Goal: Task Accomplishment & Management: Complete application form

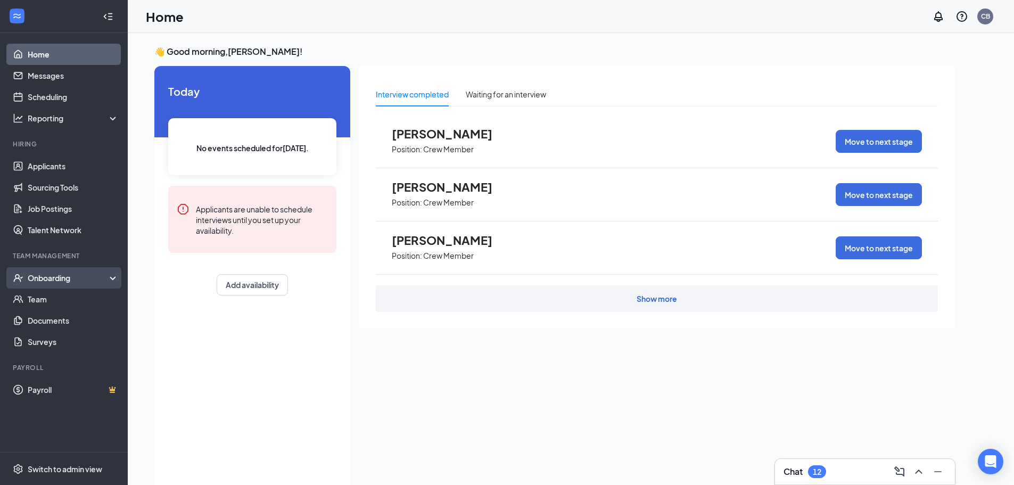
click at [64, 275] on div "Onboarding" at bounding box center [69, 277] width 82 height 11
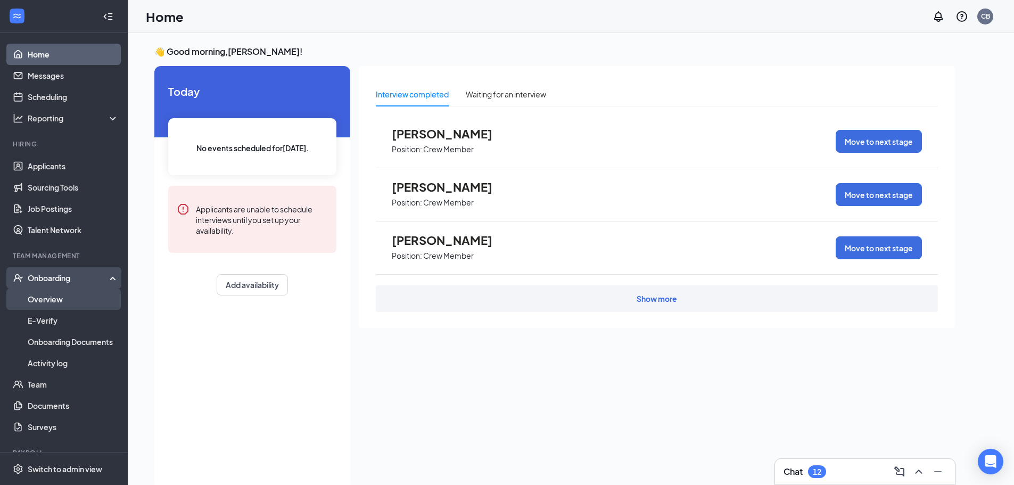
click at [55, 300] on link "Overview" at bounding box center [73, 298] width 91 height 21
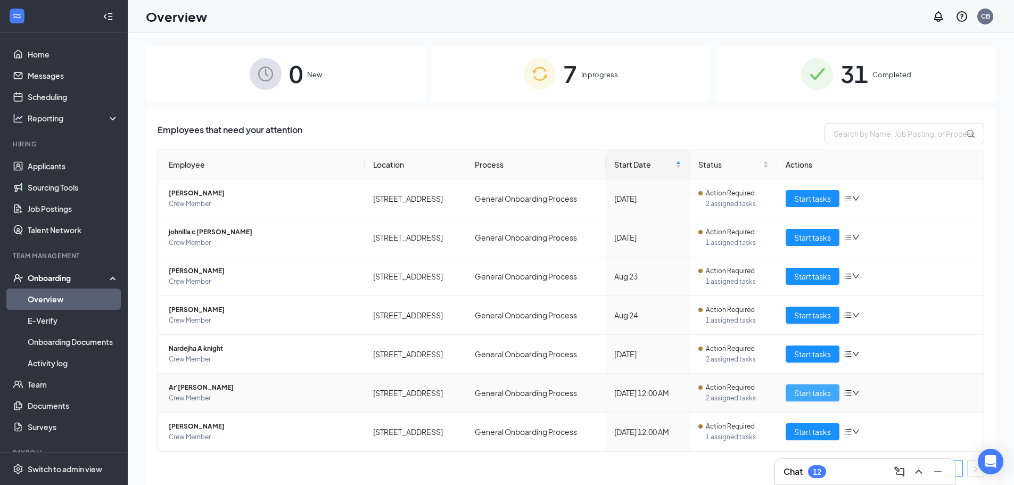
click at [805, 391] on span "Start tasks" at bounding box center [812, 393] width 37 height 12
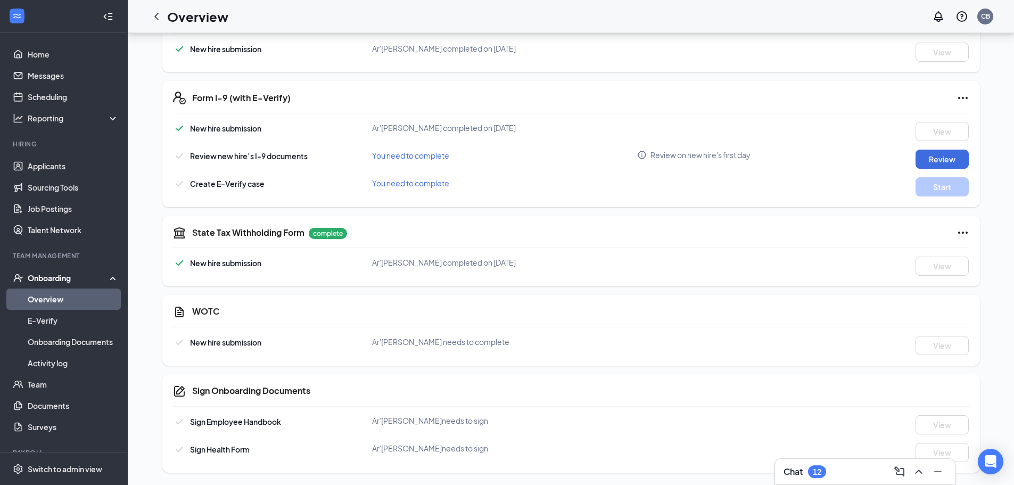
scroll to position [277, 0]
click at [943, 156] on button "Review" at bounding box center [941, 158] width 53 height 19
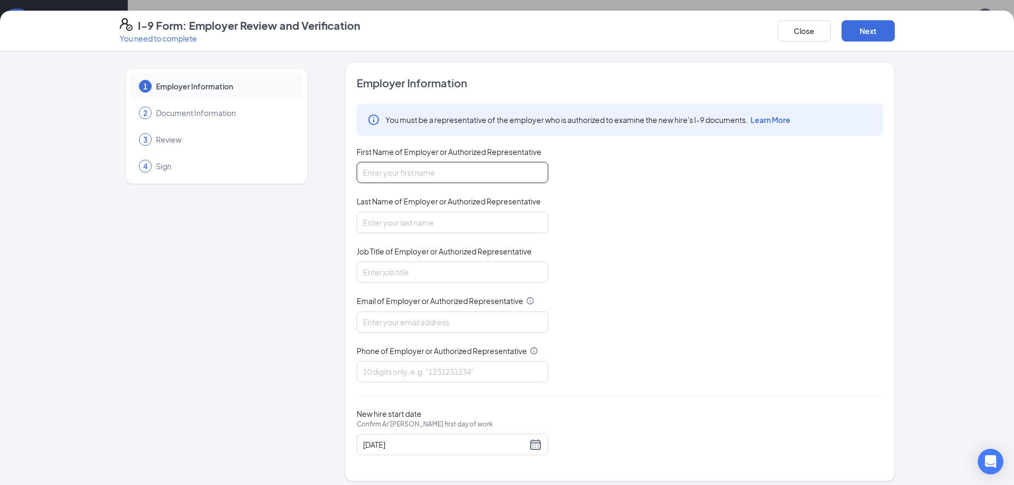
click at [426, 176] on input "First Name of Employer or Authorized Representative" at bounding box center [453, 172] width 192 height 21
type input "[PERSON_NAME]"
click at [416, 223] on input "Last Name of Employer or Authorized Representative" at bounding box center [453, 222] width 192 height 21
type input "[PERSON_NAME]"
click at [389, 274] on input "Job Title of Employer or Authorized Representative" at bounding box center [453, 271] width 192 height 21
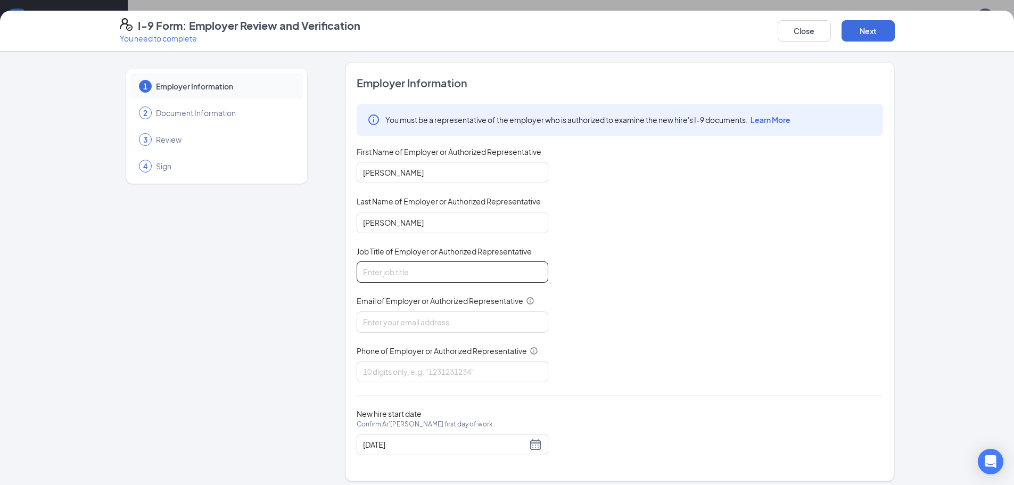
type input "General Manager"
click at [387, 324] on input "Email of Employer or Authorized Representative" at bounding box center [453, 321] width 192 height 21
type input "[EMAIL_ADDRESS][DOMAIN_NAME]"
click at [409, 371] on input "Phone of Employer or Authorized Representative" at bounding box center [453, 371] width 192 height 21
click at [428, 375] on input "Phone of Employer or Authorized Representative" at bounding box center [453, 371] width 192 height 21
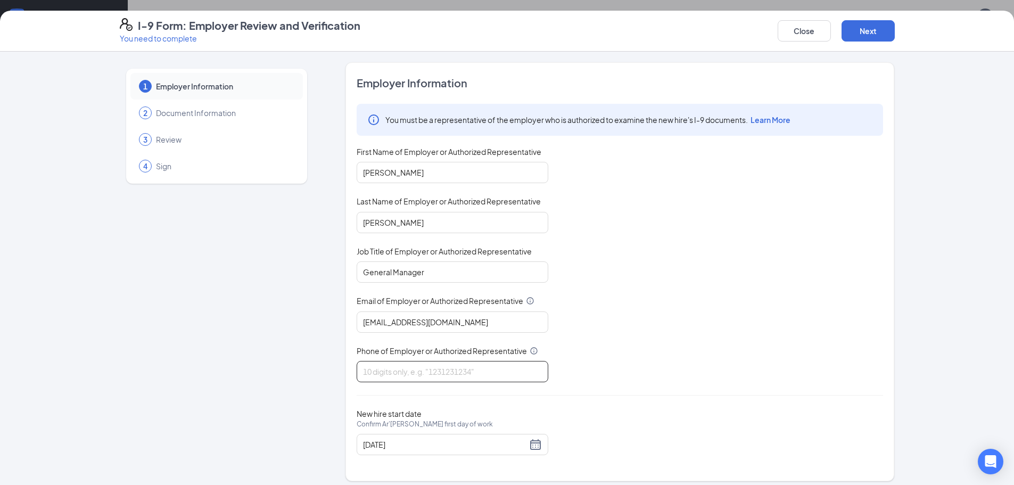
click at [428, 375] on input "Phone of Employer or Authorized Representative" at bounding box center [453, 371] width 192 height 21
type input "4782213042"
click at [527, 445] on div "[DATE]" at bounding box center [452, 444] width 179 height 13
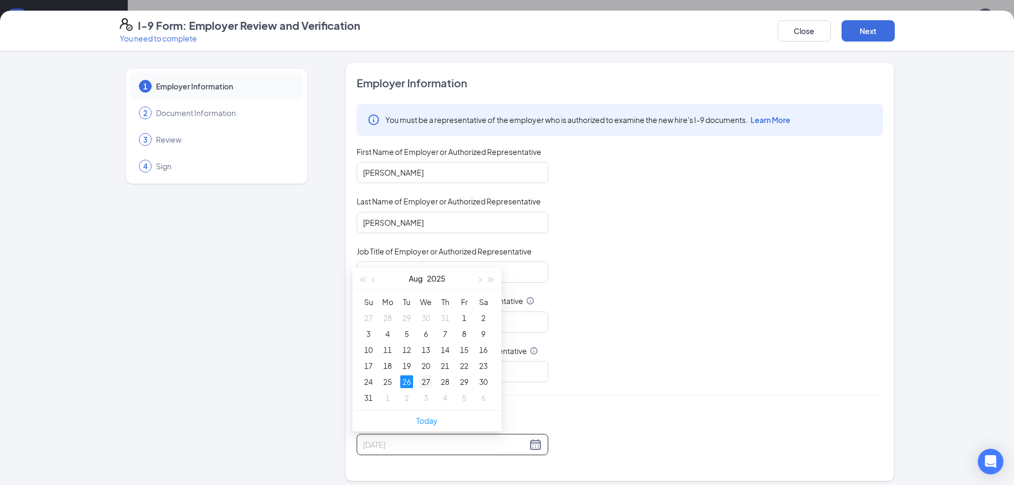
type input "[DATE]"
click at [421, 380] on div "27" at bounding box center [425, 381] width 13 height 13
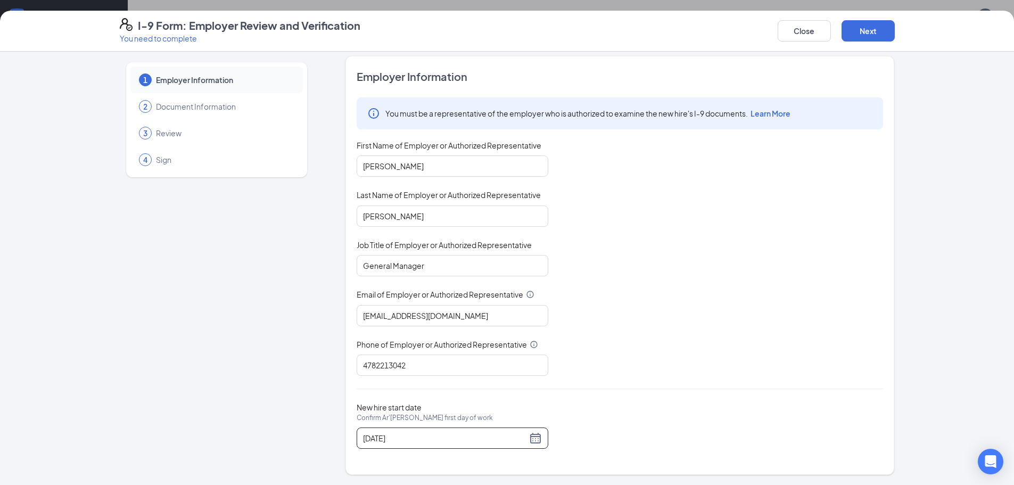
scroll to position [7, 0]
click at [868, 31] on button "Next" at bounding box center [867, 30] width 53 height 21
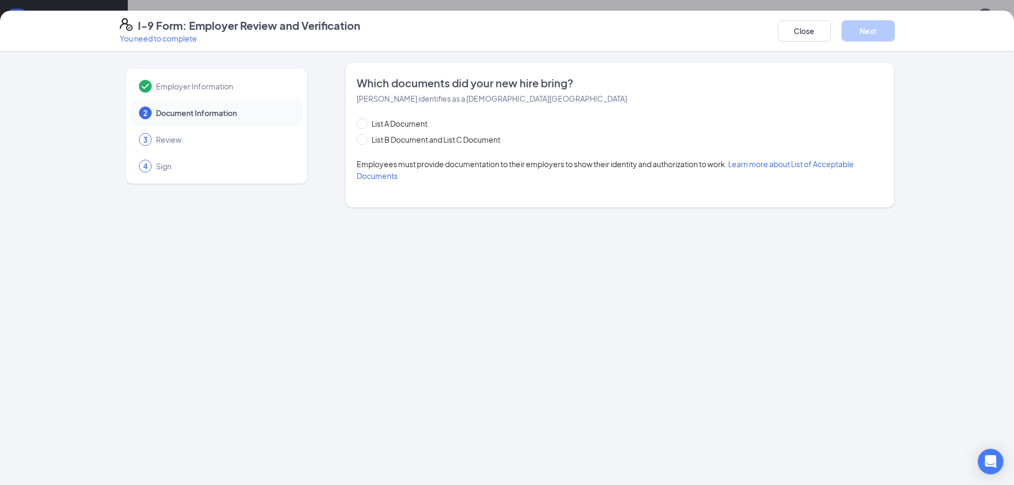
scroll to position [0, 0]
click at [364, 138] on input "List B Document and List C Document" at bounding box center [360, 137] width 7 height 7
radio input "true"
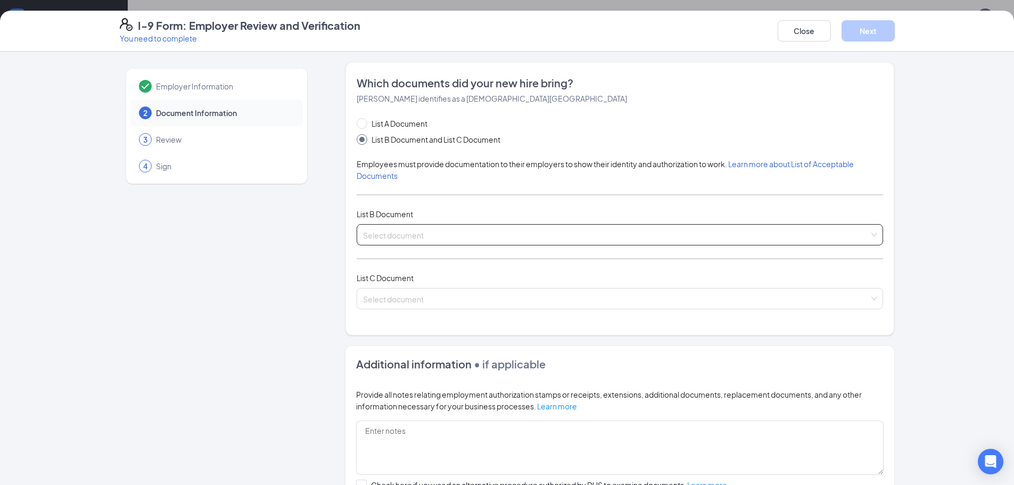
click at [399, 234] on input "search" at bounding box center [616, 233] width 506 height 16
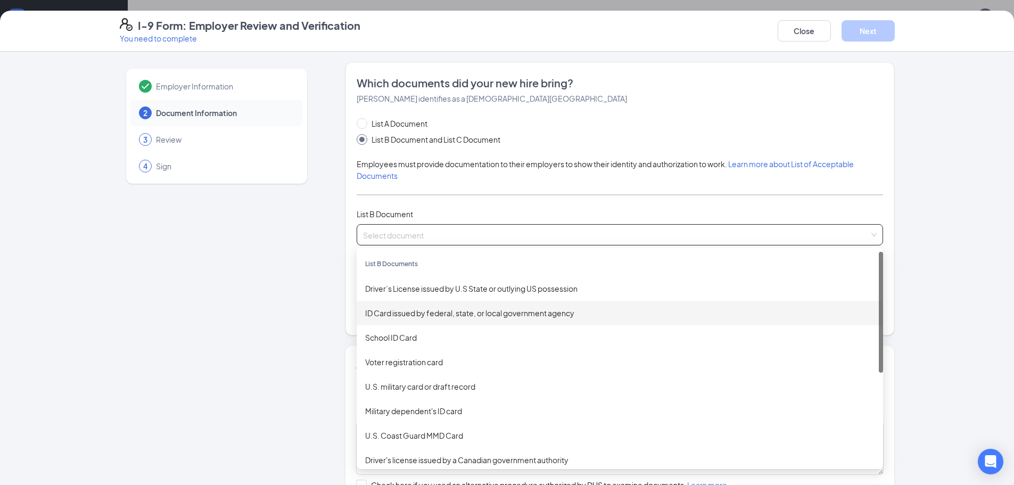
click at [421, 296] on div "Driver’s License issued by U.S State or outlying US possession" at bounding box center [620, 288] width 526 height 24
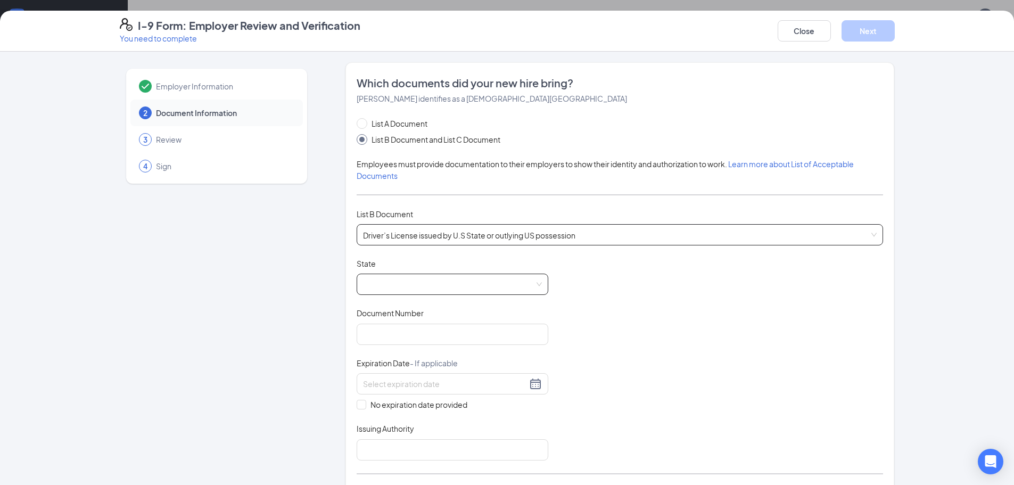
click at [533, 284] on span at bounding box center [452, 284] width 179 height 20
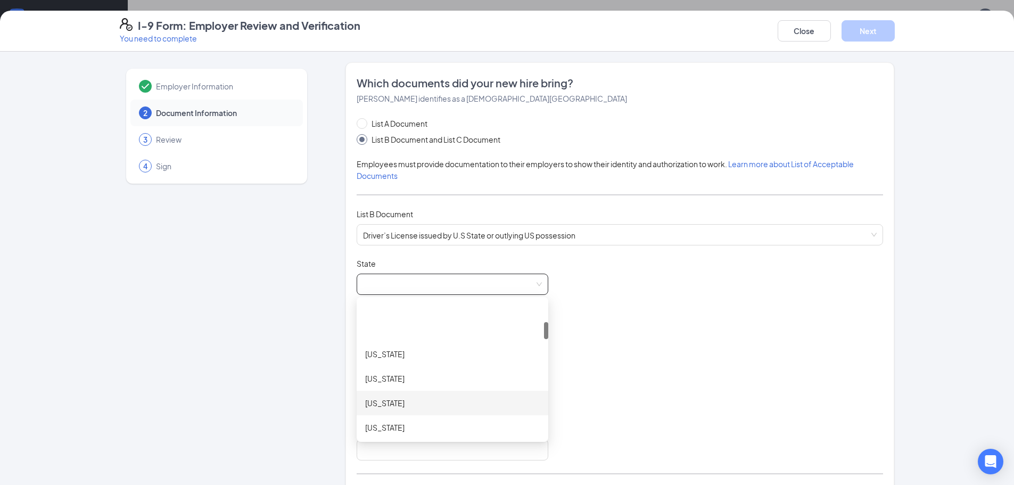
scroll to position [160, 0]
click at [382, 426] on div "[US_STATE]" at bounding box center [452, 423] width 175 height 12
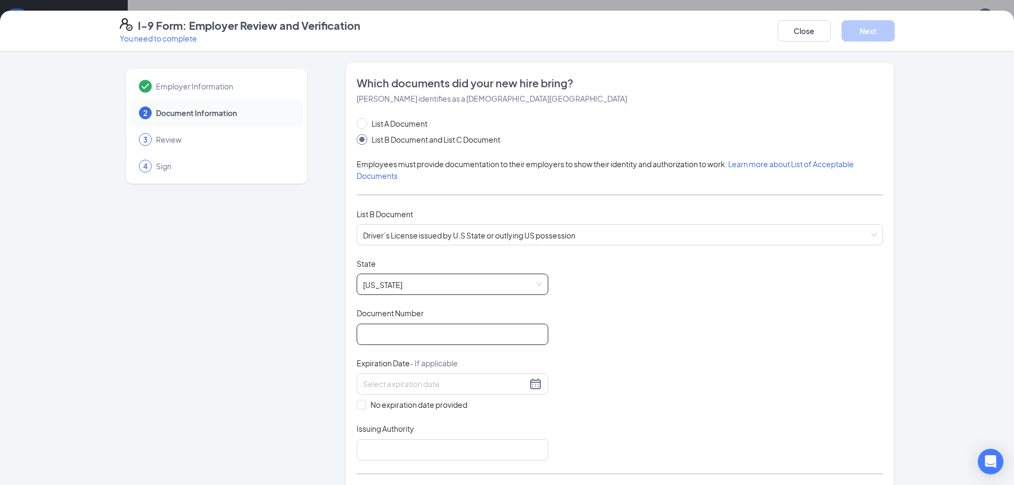
click at [380, 335] on input "Document Number" at bounding box center [453, 334] width 192 height 21
type input "053466730"
click at [533, 386] on div at bounding box center [452, 383] width 179 height 13
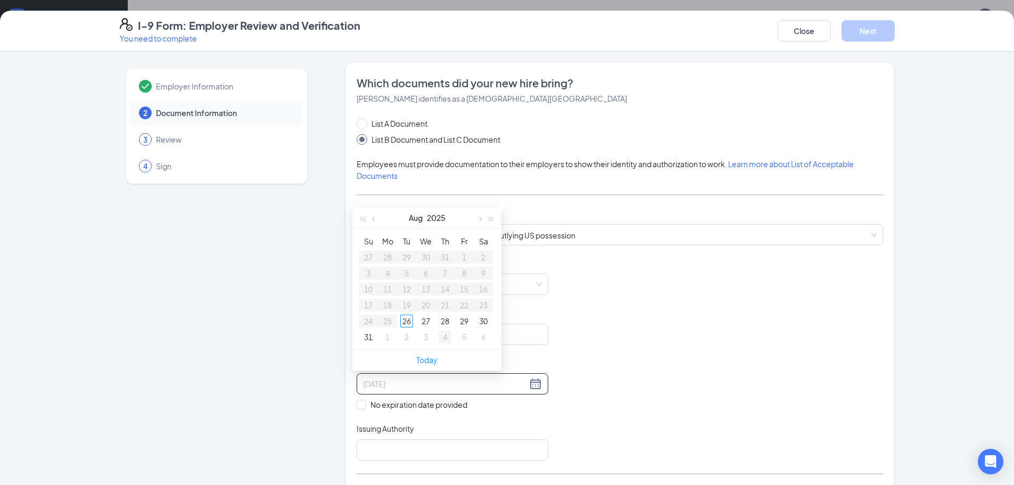
type input "[DATE]"
click at [412, 388] on input at bounding box center [445, 384] width 164 height 12
type input "[DATE]"
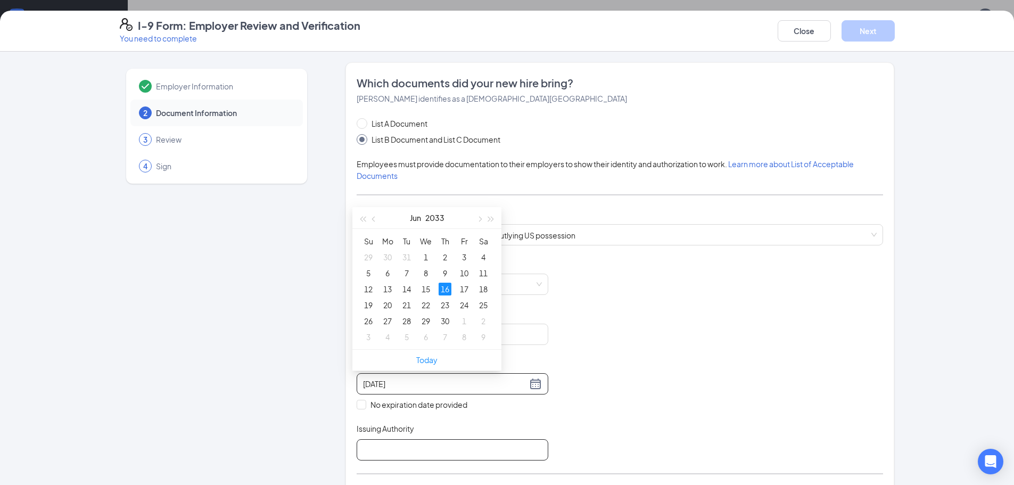
click at [386, 452] on input "Issuing Authority" at bounding box center [453, 449] width 192 height 21
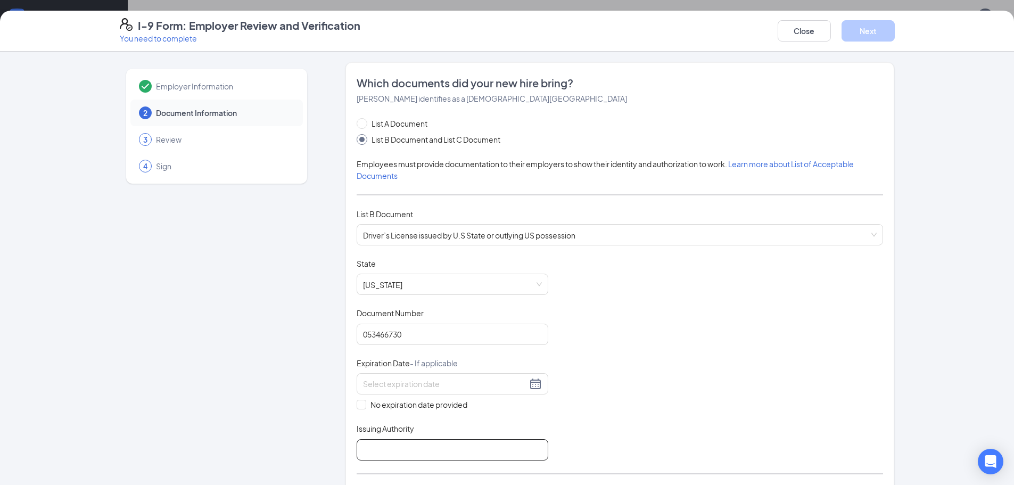
click at [403, 449] on input "Issuing Authority" at bounding box center [453, 449] width 192 height 21
type input "s"
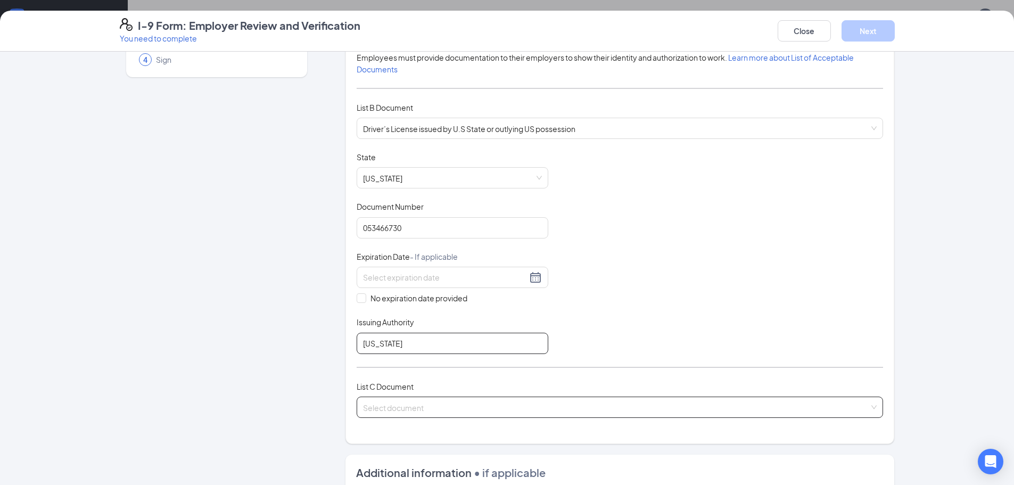
type input "[US_STATE]"
click at [503, 409] on input "search" at bounding box center [616, 405] width 506 height 16
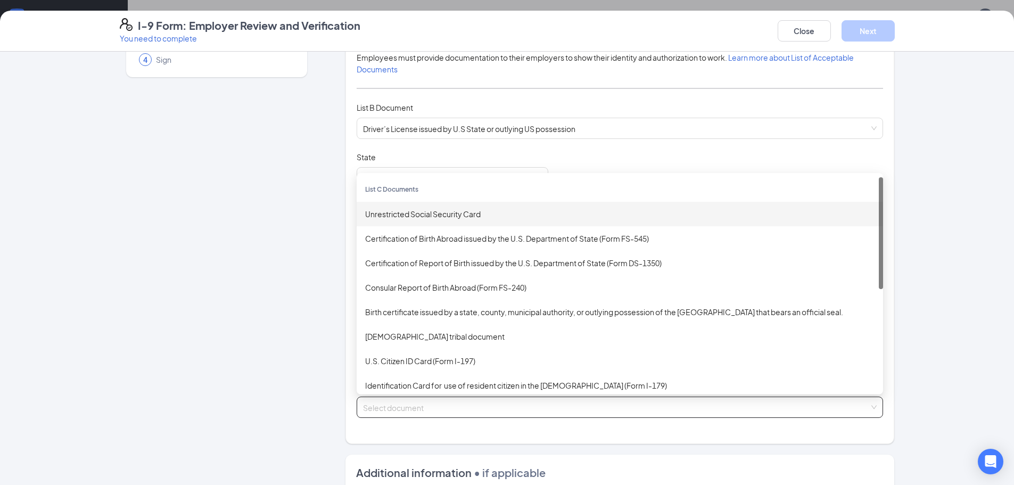
click at [419, 214] on div "Unrestricted Social Security Card" at bounding box center [619, 214] width 509 height 12
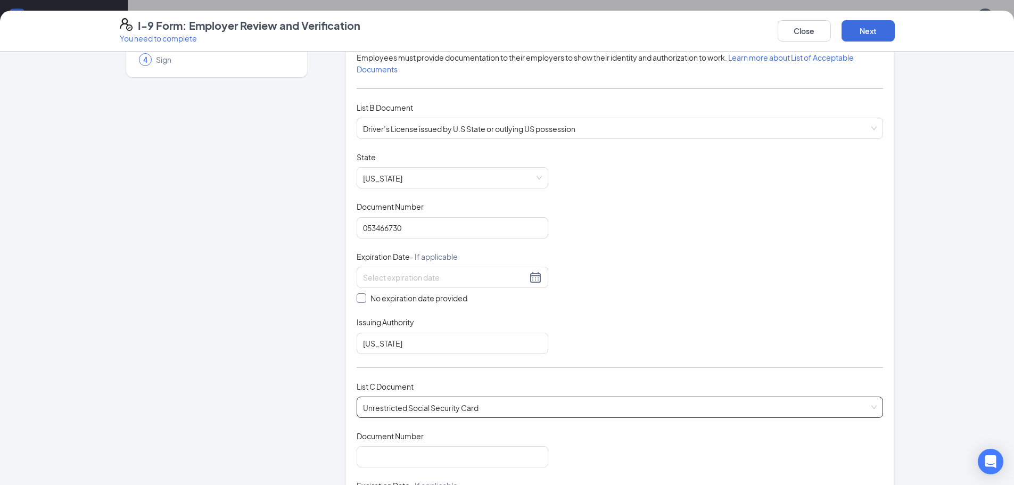
drag, startPoint x: 358, startPoint y: 300, endPoint x: 406, endPoint y: 317, distance: 51.0
click at [358, 299] on input "No expiration date provided" at bounding box center [360, 296] width 7 height 7
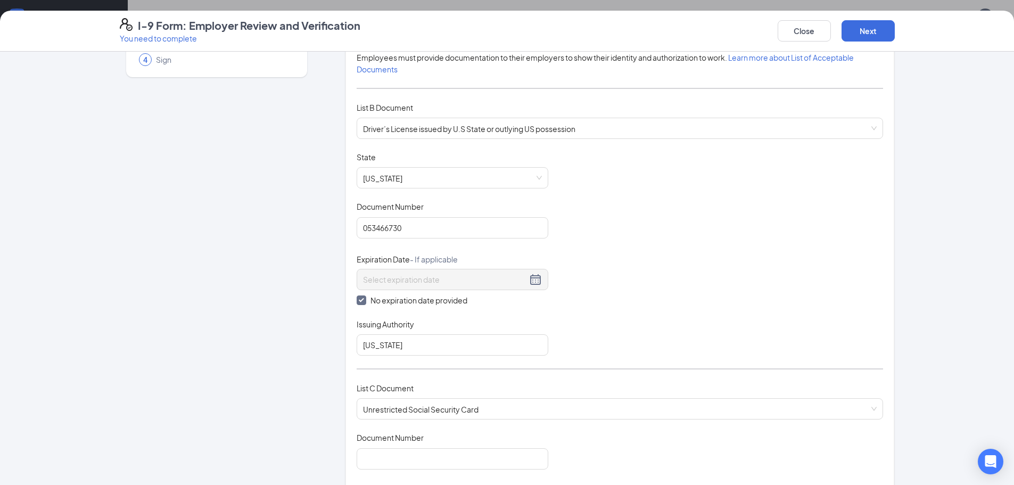
click at [360, 301] on input "No expiration date provided" at bounding box center [360, 298] width 7 height 7
checkbox input "false"
click at [433, 281] on input at bounding box center [445, 277] width 164 height 12
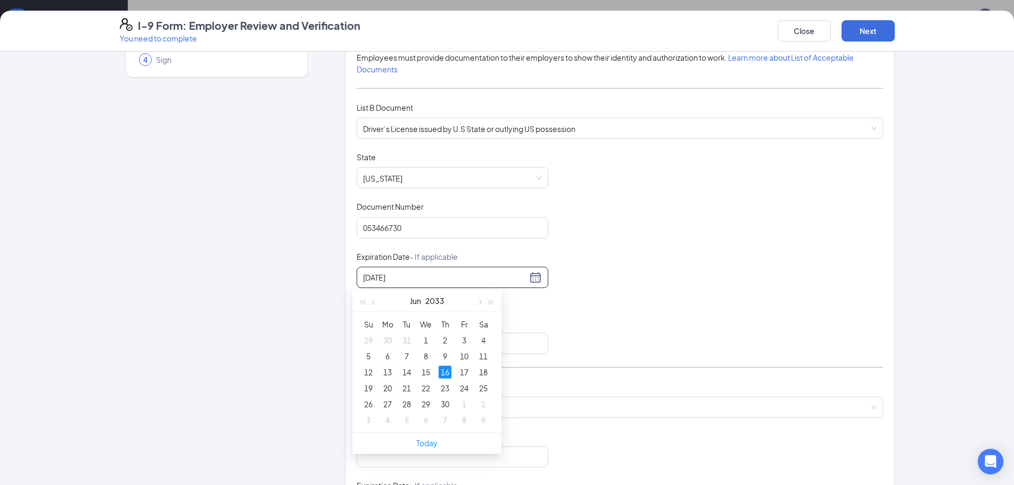
type input "[DATE]"
click at [586, 342] on div "Document Title Driver’s License issued by U.S State or outlying US possession S…" at bounding box center [620, 253] width 526 height 202
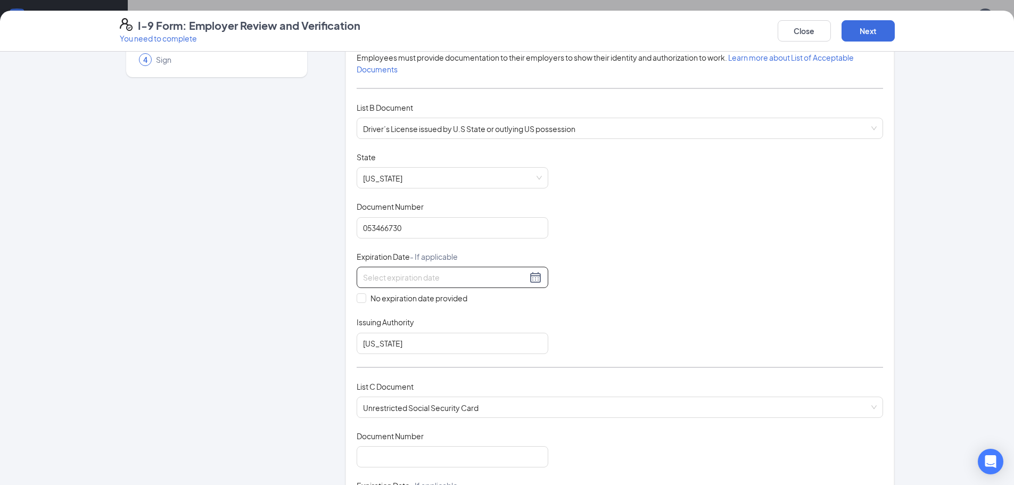
click at [407, 277] on input at bounding box center [445, 277] width 164 height 12
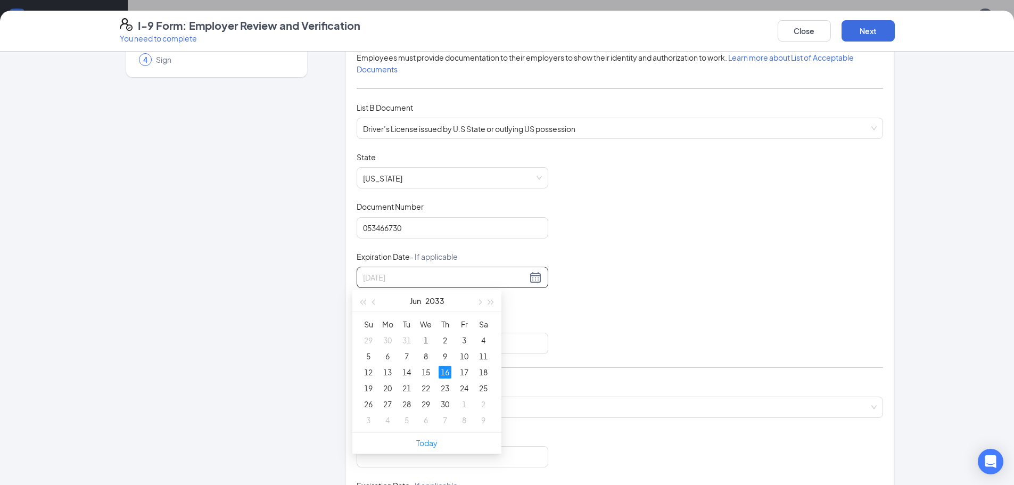
click at [447, 375] on div "16" at bounding box center [444, 372] width 13 height 13
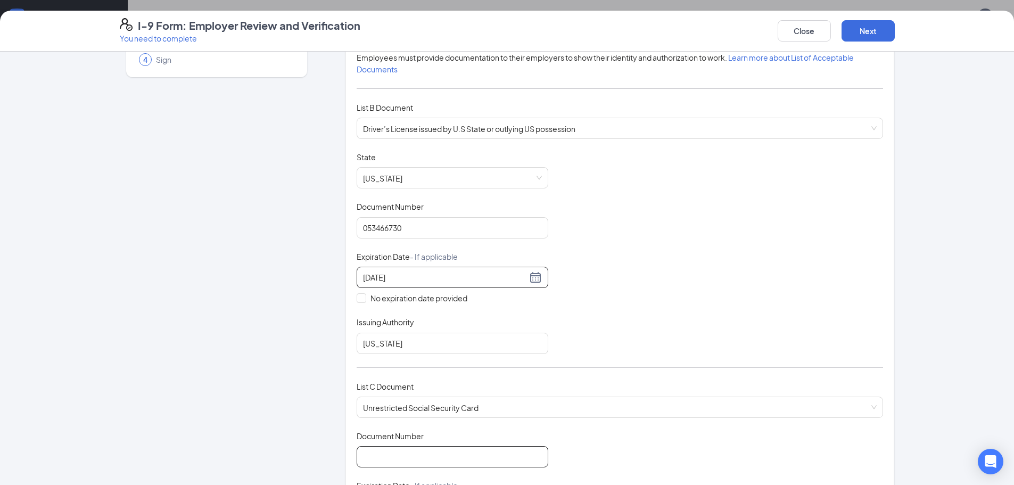
type input "[DATE]"
click at [409, 461] on input "Document Number" at bounding box center [453, 456] width 192 height 21
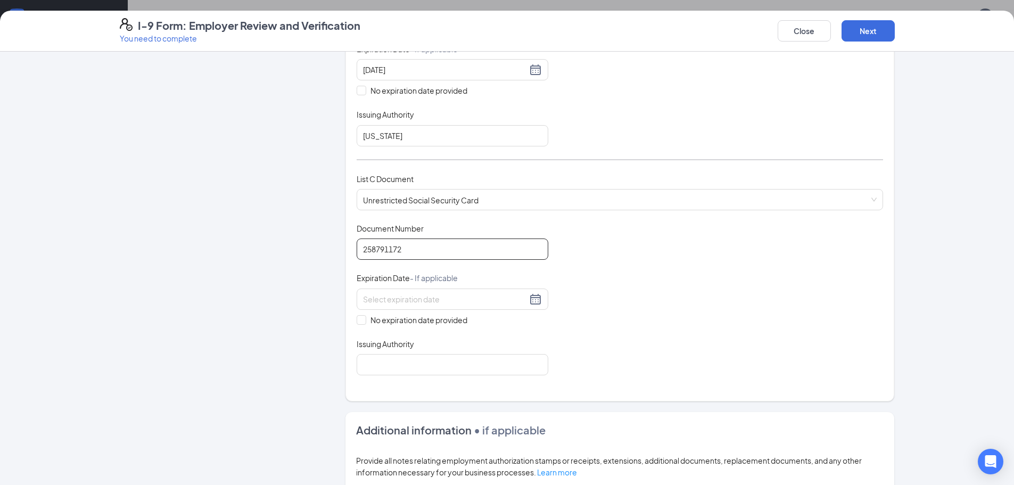
scroll to position [319, 0]
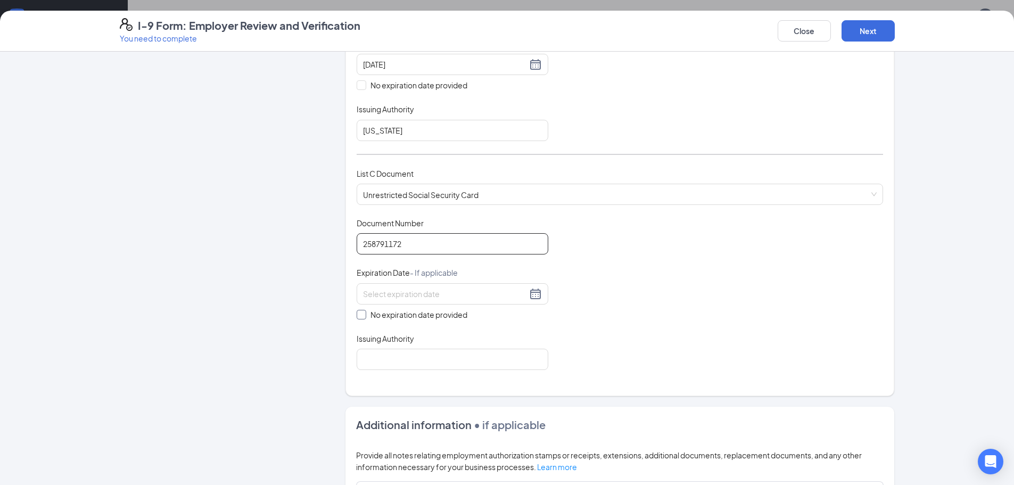
type input "258791172"
click at [357, 315] on input "No expiration date provided" at bounding box center [360, 313] width 7 height 7
checkbox input "true"
click at [404, 373] on div "Which documents did your new hire bring? [PERSON_NAME] identifies as a [DEMOGRA…" at bounding box center [620, 70] width 526 height 628
click at [404, 368] on input "Issuing Authority" at bounding box center [453, 361] width 192 height 21
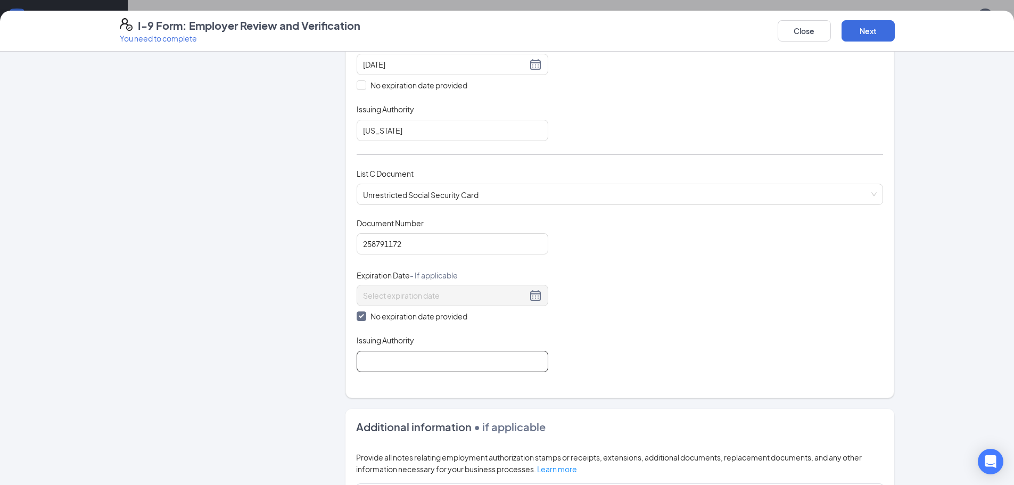
type input "Social Security Administration"
click at [873, 33] on button "Next" at bounding box center [867, 30] width 53 height 21
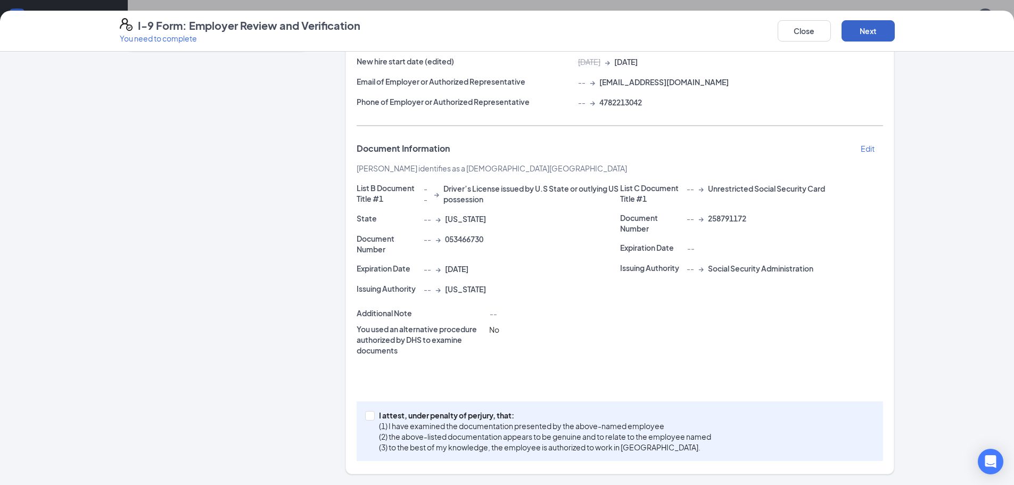
scroll to position [132, 0]
click at [367, 416] on input "I attest, under penalty of [PERSON_NAME], that: (1) I have examined the documen…" at bounding box center [368, 414] width 7 height 7
checkbox input "true"
click at [870, 29] on button "Next" at bounding box center [867, 30] width 53 height 21
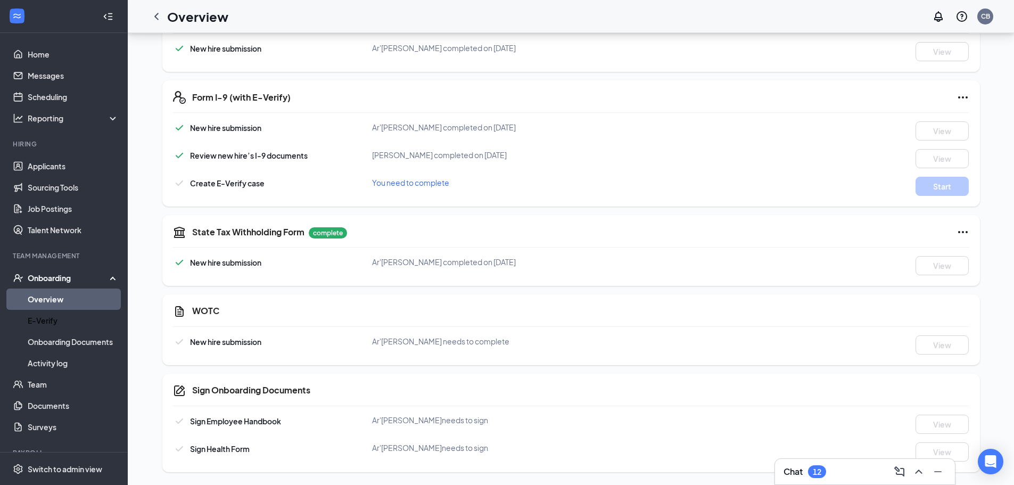
scroll to position [223, 0]
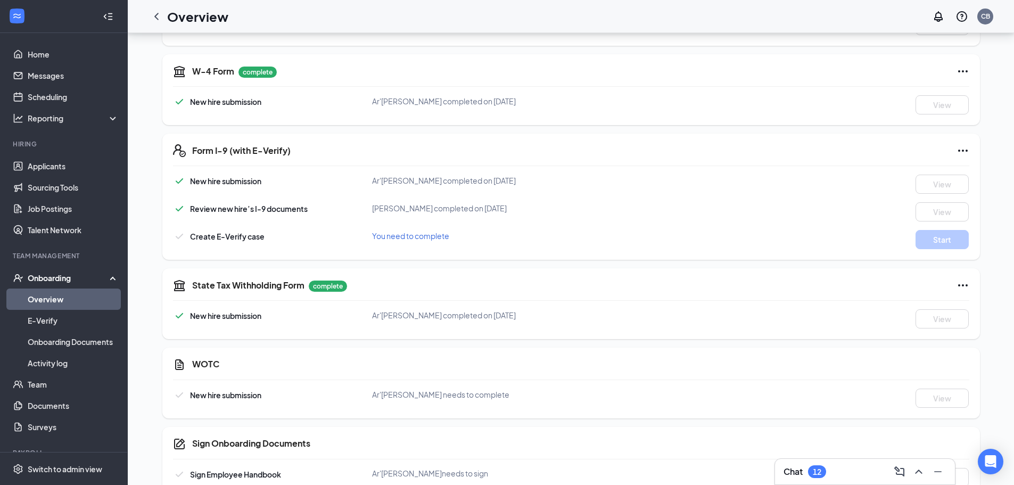
click at [48, 299] on link "Overview" at bounding box center [73, 298] width 91 height 21
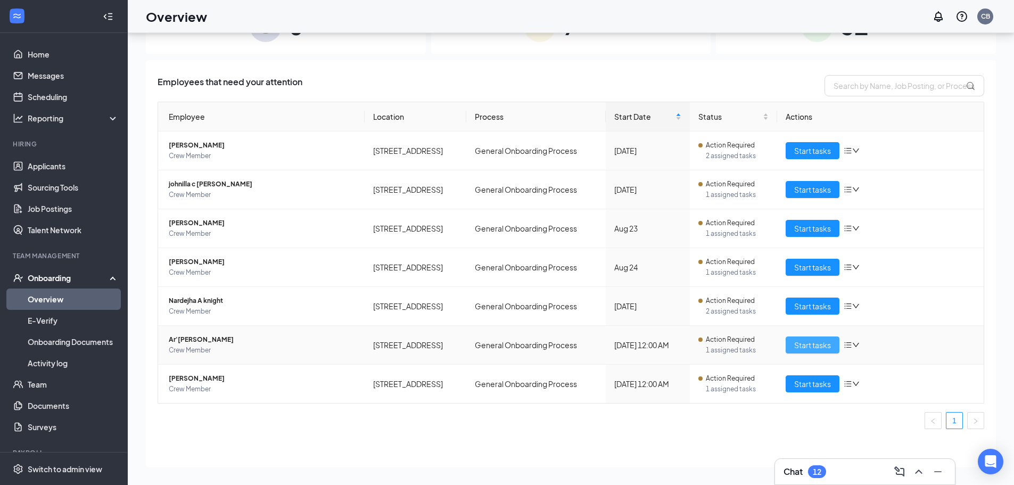
click at [794, 345] on span "Start tasks" at bounding box center [812, 345] width 37 height 12
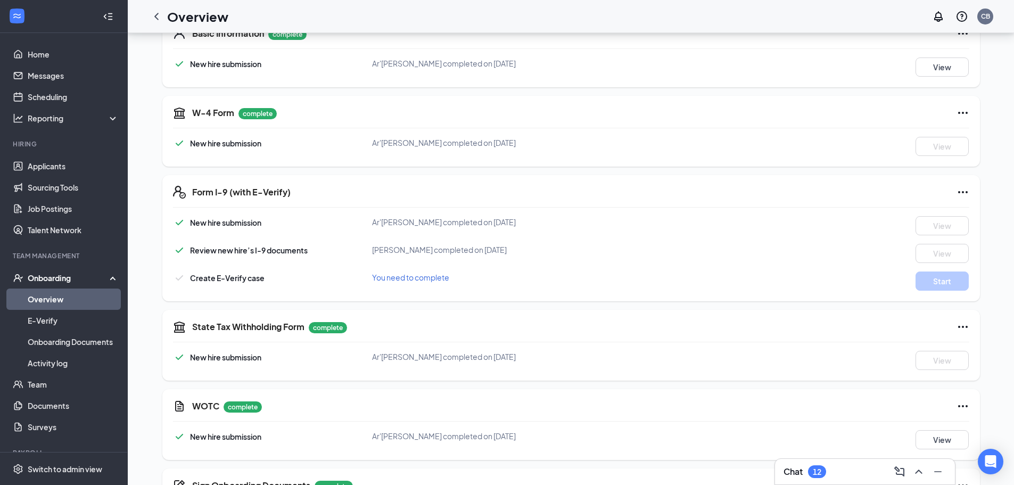
scroll to position [170, 0]
